Goal: Transaction & Acquisition: Purchase product/service

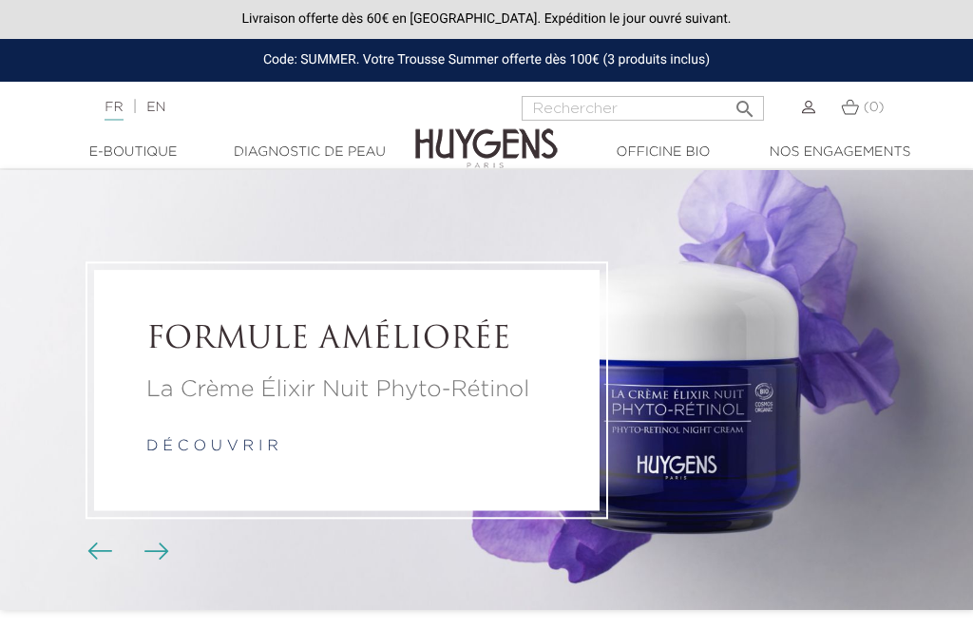
click at [728, 505] on li "FORMULE AMÉLIORÉE La Crème Élixir Nuit Phyto-Rétinol d é c o u v r i r" at bounding box center [486, 390] width 973 height 440
click at [519, 484] on div "FORMULE AMÉLIORÉE La Crème Élixir Nuit Phyto-Rétinol d é c o u v r i r" at bounding box center [347, 390] width 506 height 240
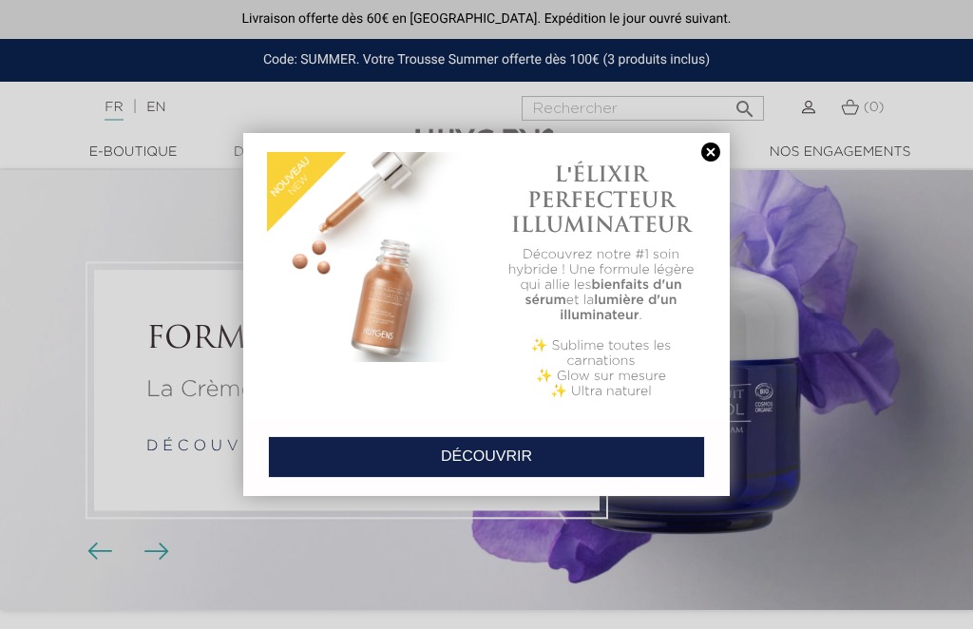
click at [72, 262] on div at bounding box center [486, 314] width 973 height 629
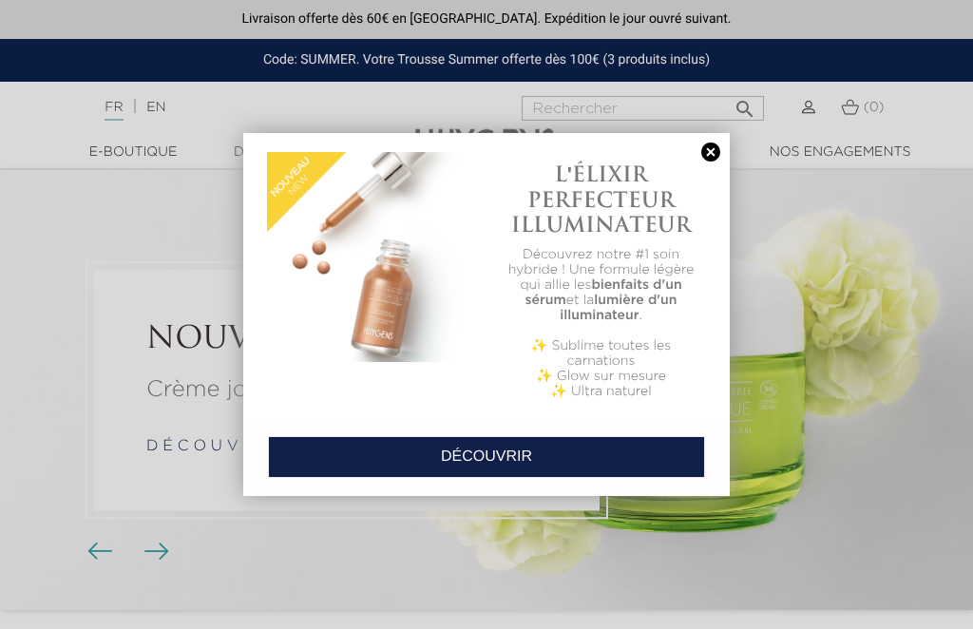
click at [718, 155] on link at bounding box center [711, 153] width 27 height 20
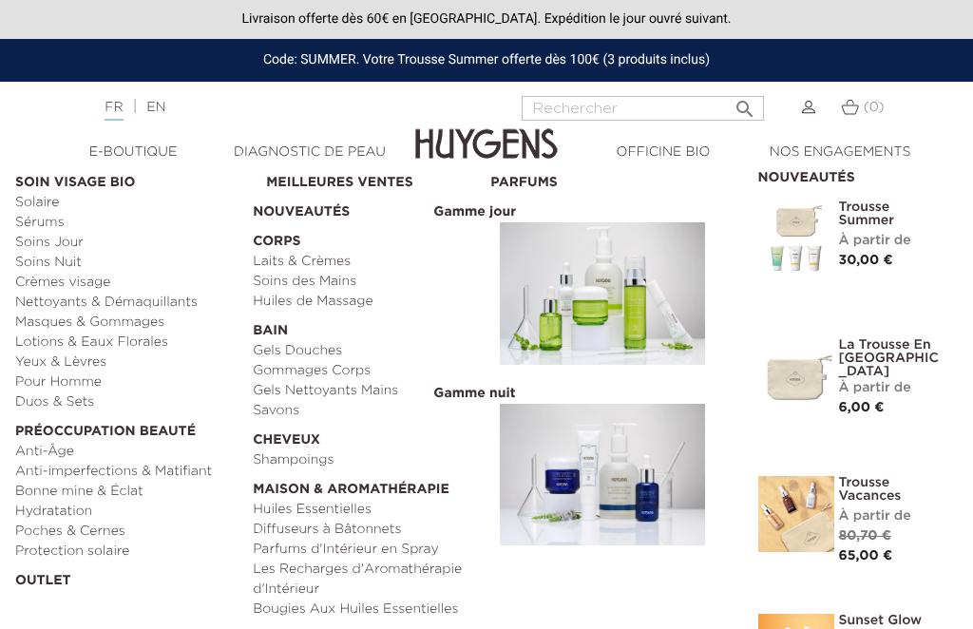
click at [67, 259] on link "Soins Nuit" at bounding box center [127, 263] width 224 height 20
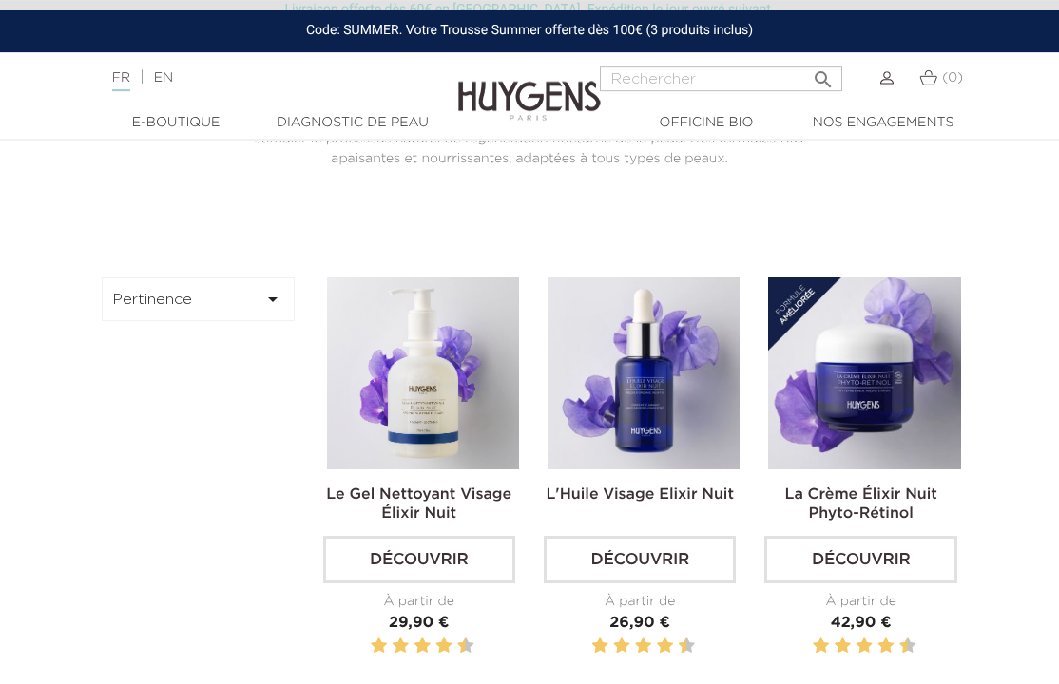
scroll to position [455, 0]
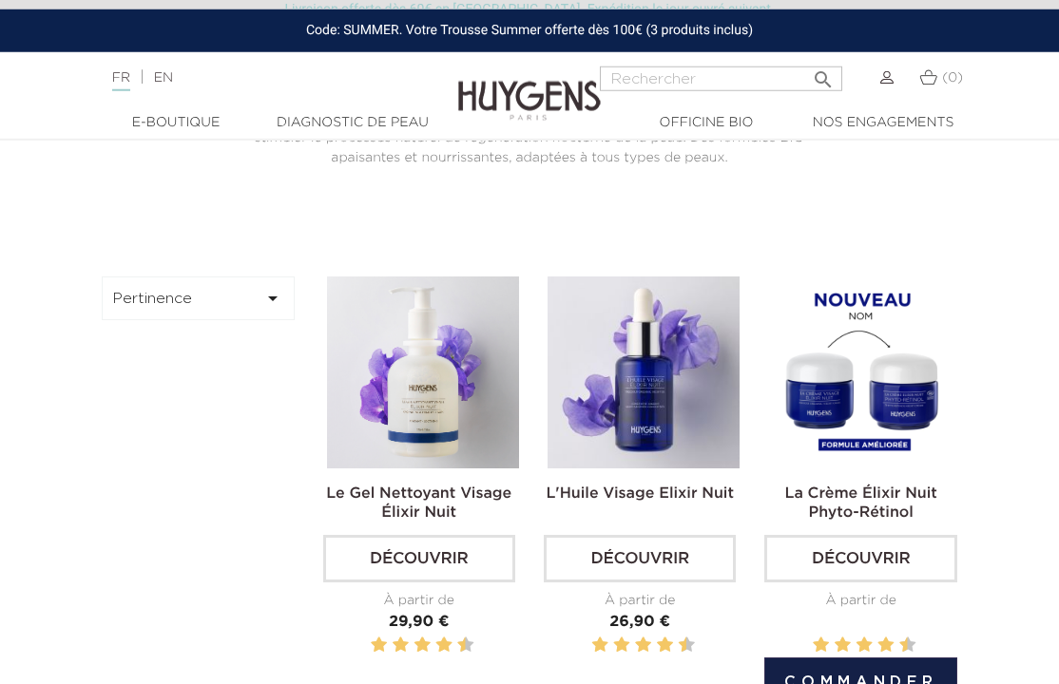
click at [887, 431] on img at bounding box center [864, 373] width 192 height 192
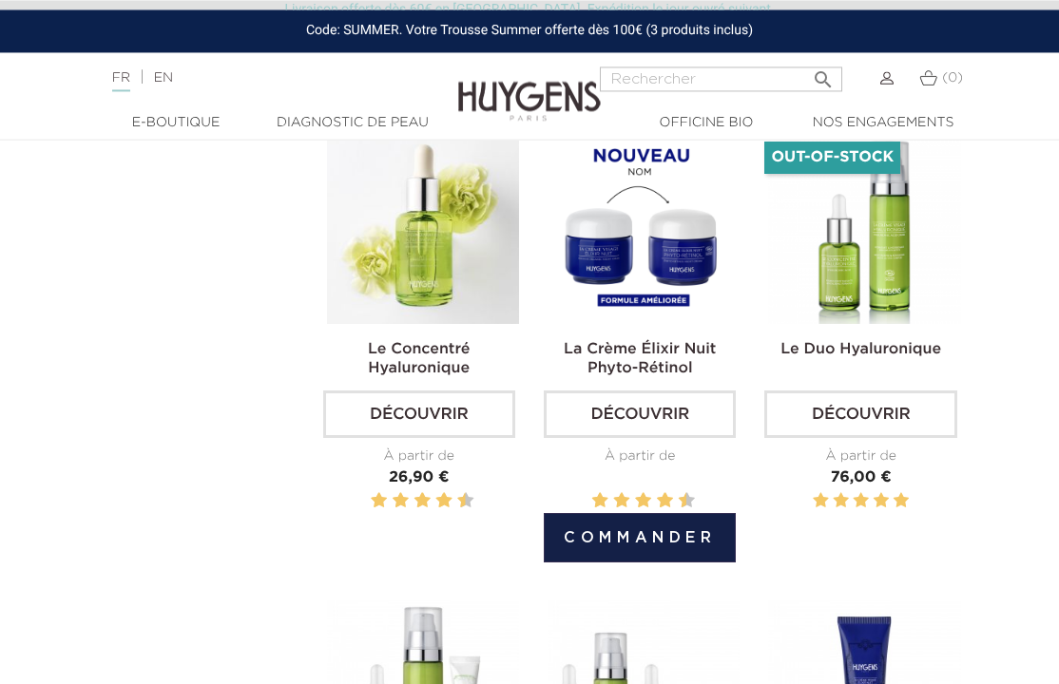
scroll to position [1558, 0]
click at [665, 376] on link "La Crème Élixir Nuit Phyto-Rétinol" at bounding box center [640, 359] width 152 height 34
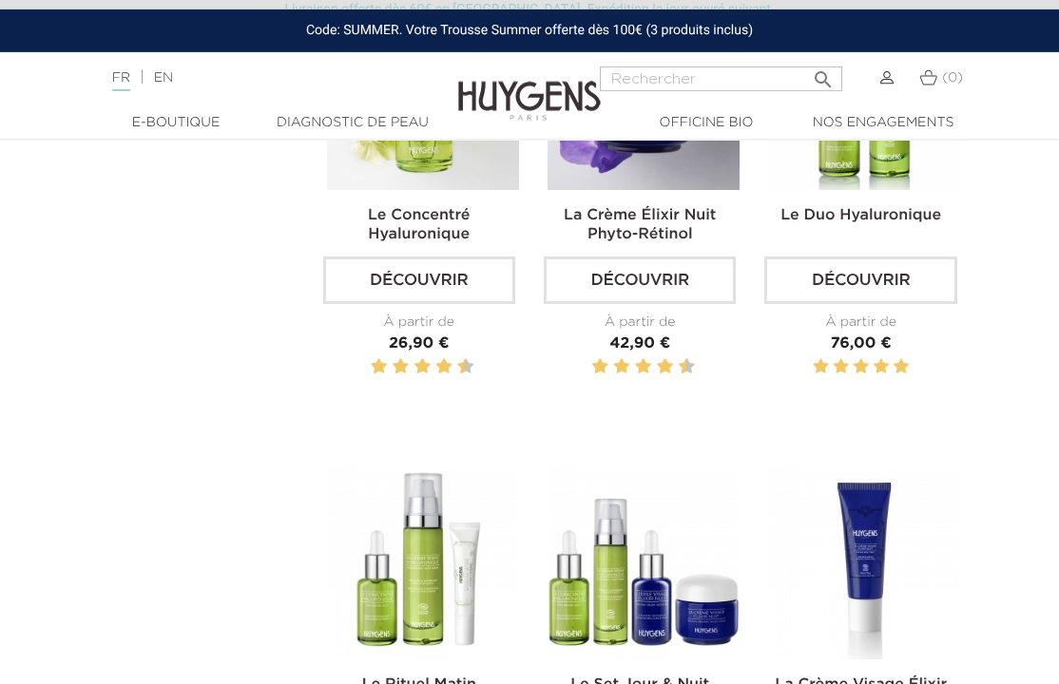
scroll to position [1689, 0]
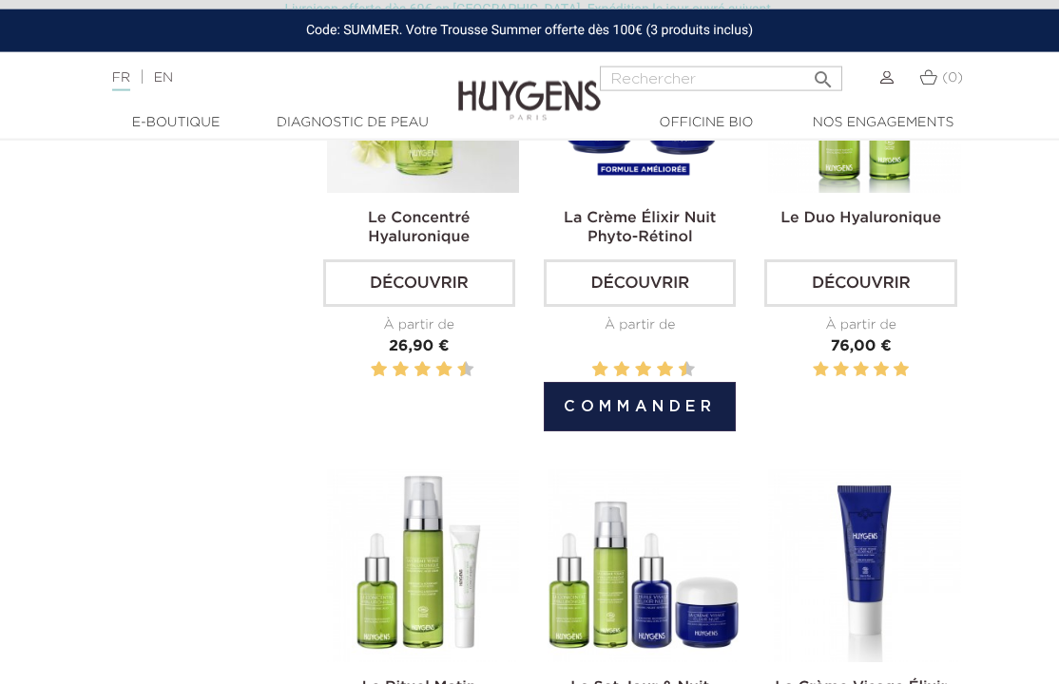
click at [696, 431] on button "Commander" at bounding box center [640, 406] width 192 height 49
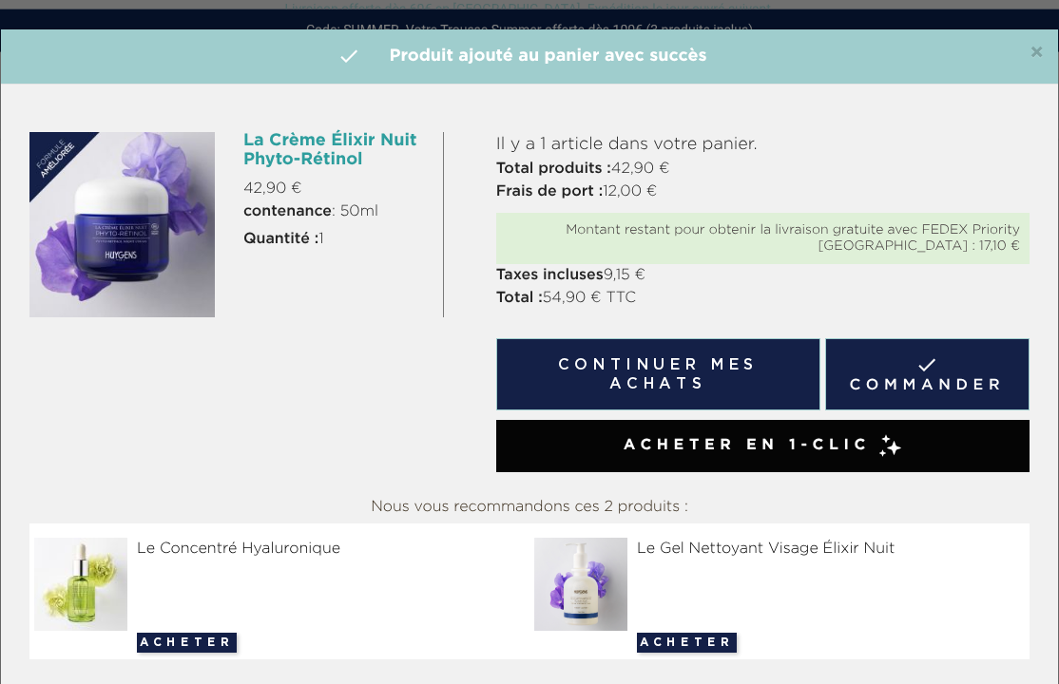
click at [144, 264] on img at bounding box center [121, 224] width 185 height 185
click at [726, 365] on button "Continuer mes achats" at bounding box center [658, 374] width 324 height 72
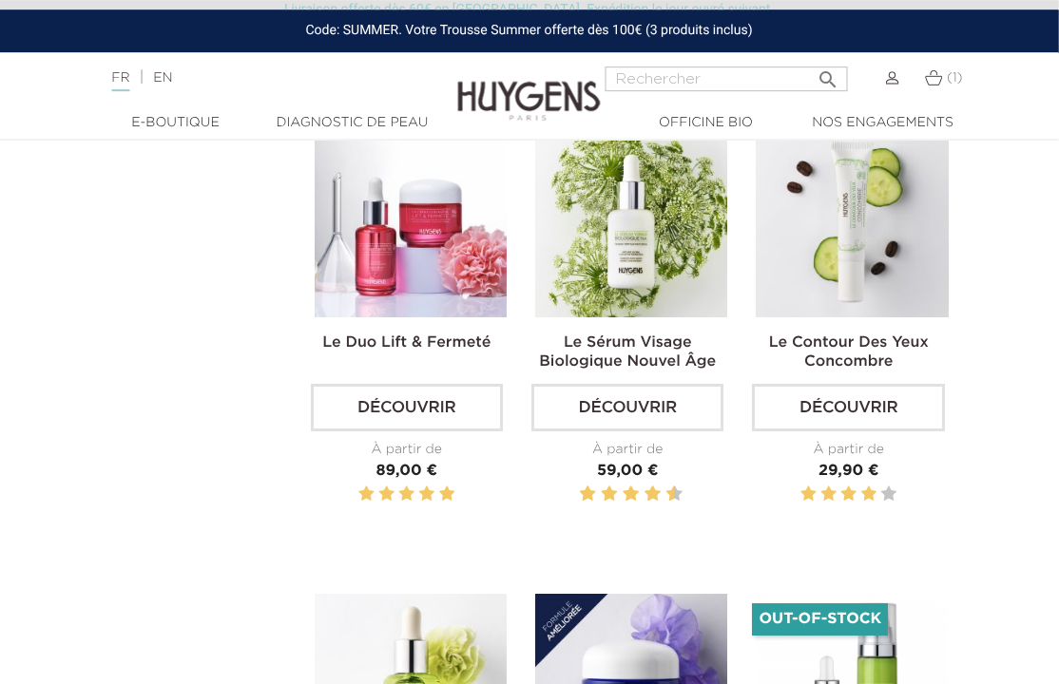
scroll to position [1096, 12]
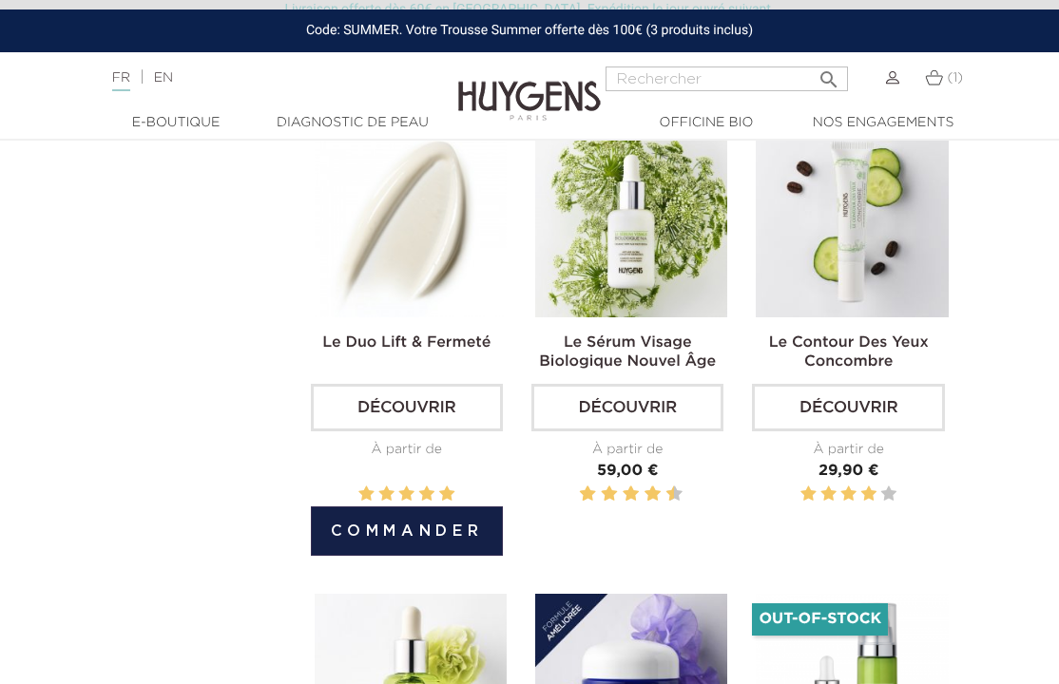
click at [454, 316] on img at bounding box center [411, 221] width 192 height 192
